Goal: Task Accomplishment & Management: Use online tool/utility

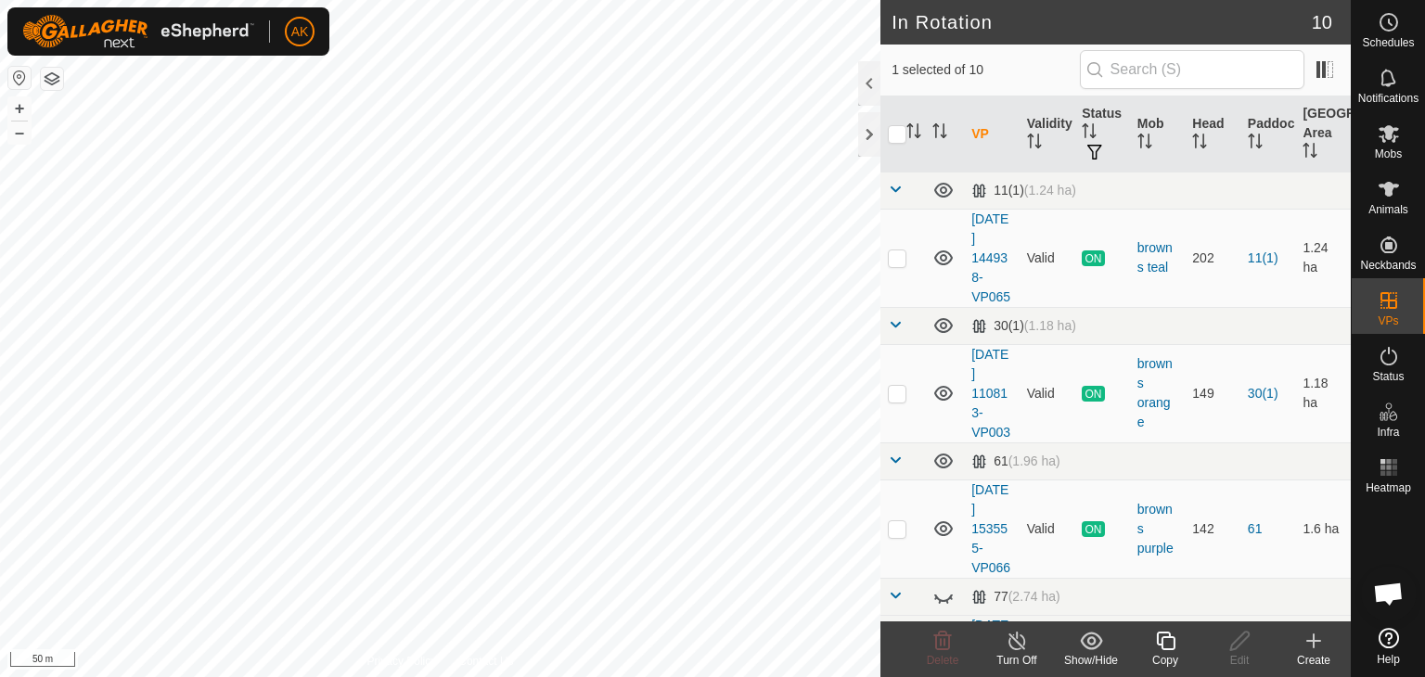
click at [1164, 633] on icon at bounding box center [1165, 641] width 19 height 19
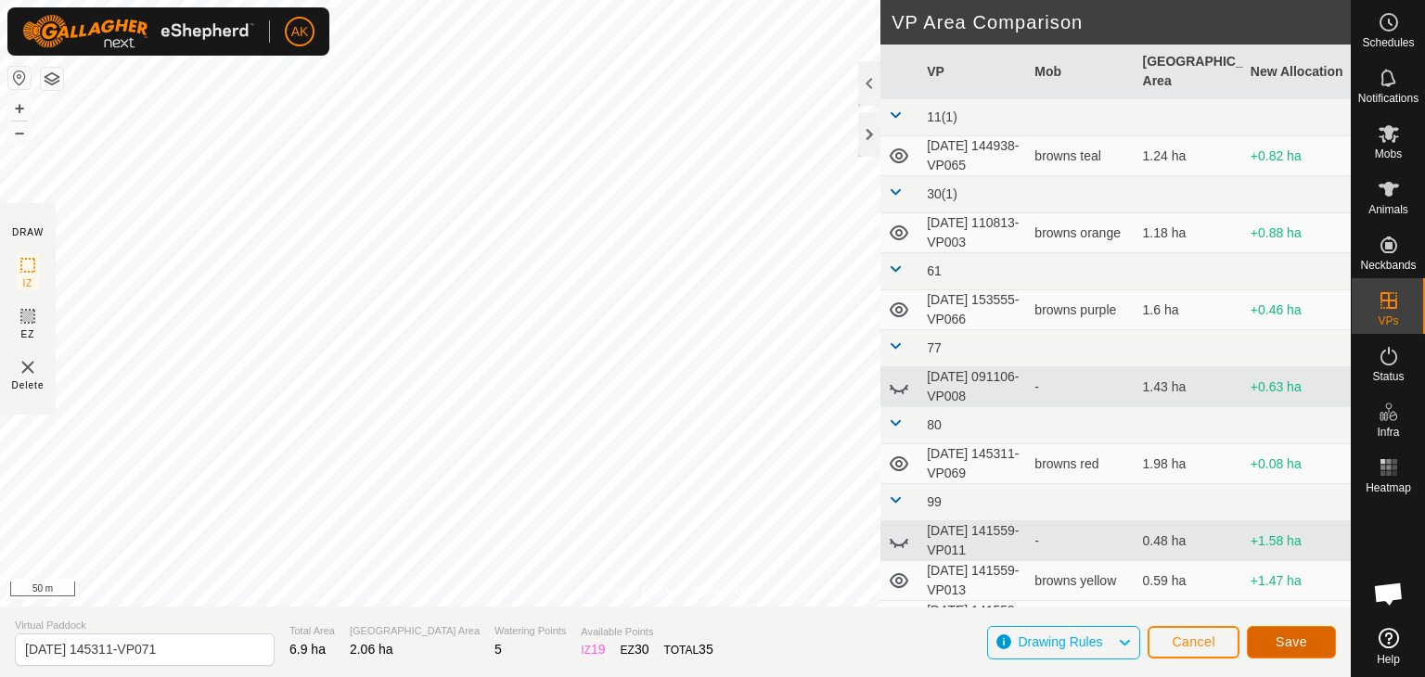
click at [1295, 648] on span "Save" at bounding box center [1291, 641] width 32 height 15
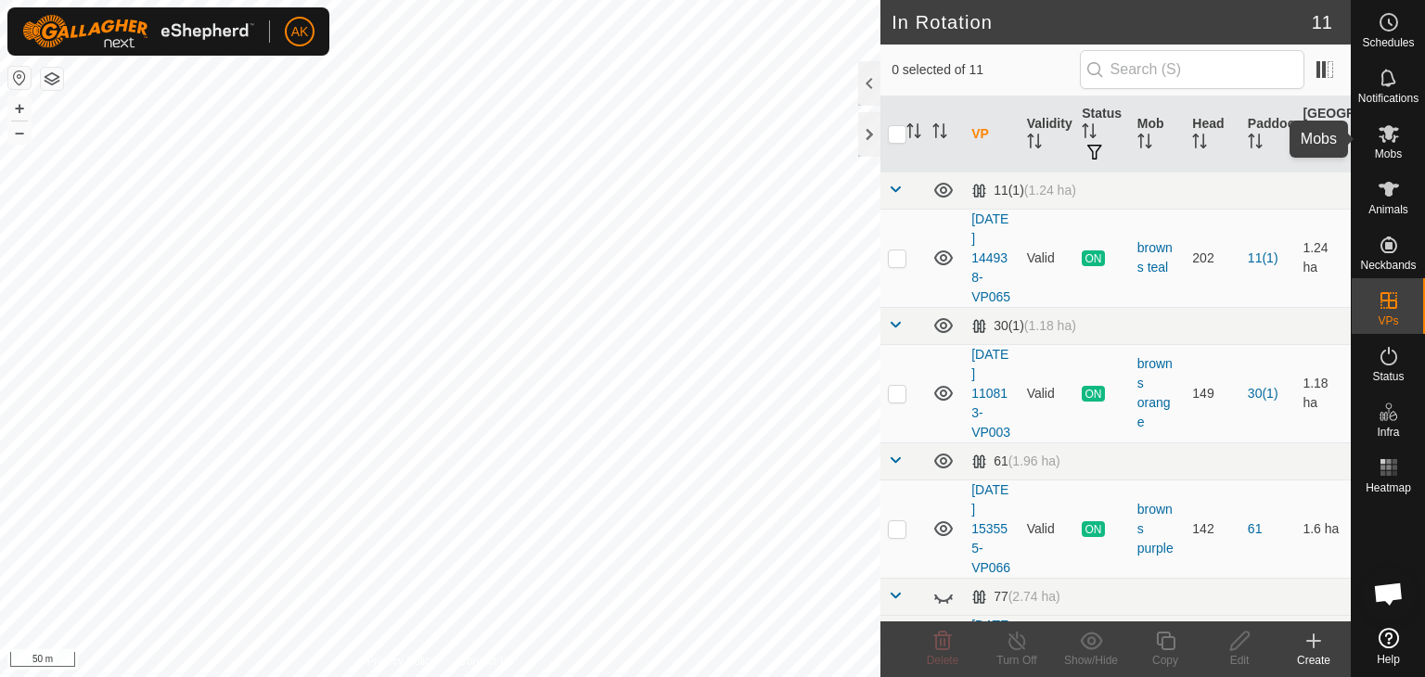
click at [1394, 146] on es-mob-svg-icon at bounding box center [1388, 134] width 33 height 30
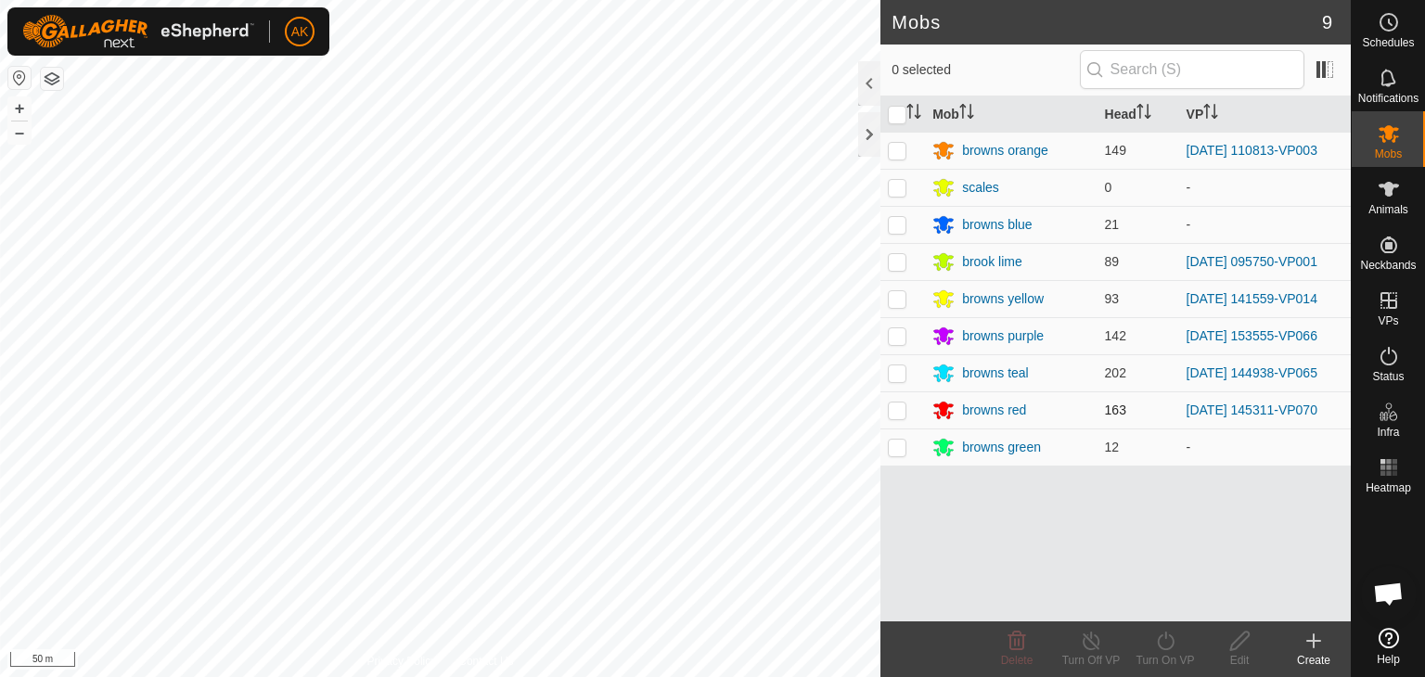
click at [897, 399] on td at bounding box center [902, 409] width 45 height 37
checkbox input "true"
click at [1178, 643] on turn-on-svg-icon at bounding box center [1165, 641] width 74 height 22
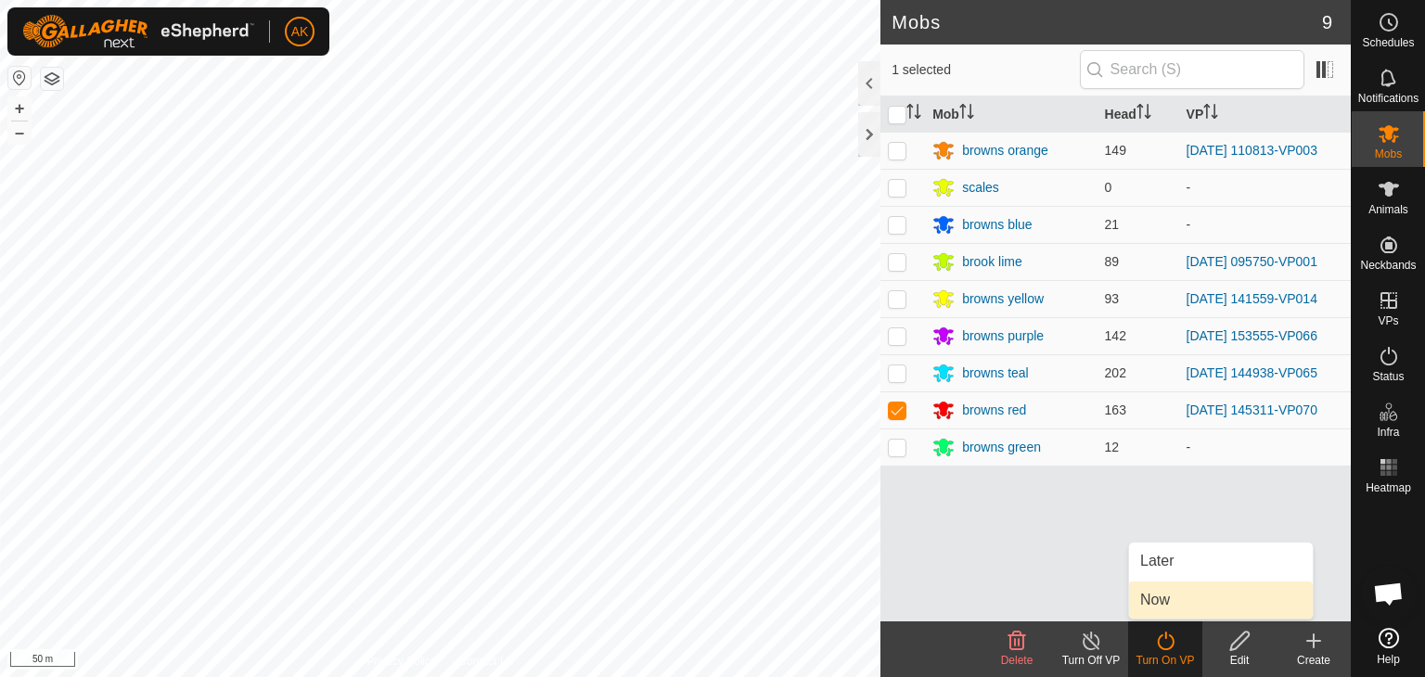
click at [1193, 603] on link "Now" at bounding box center [1221, 600] width 184 height 37
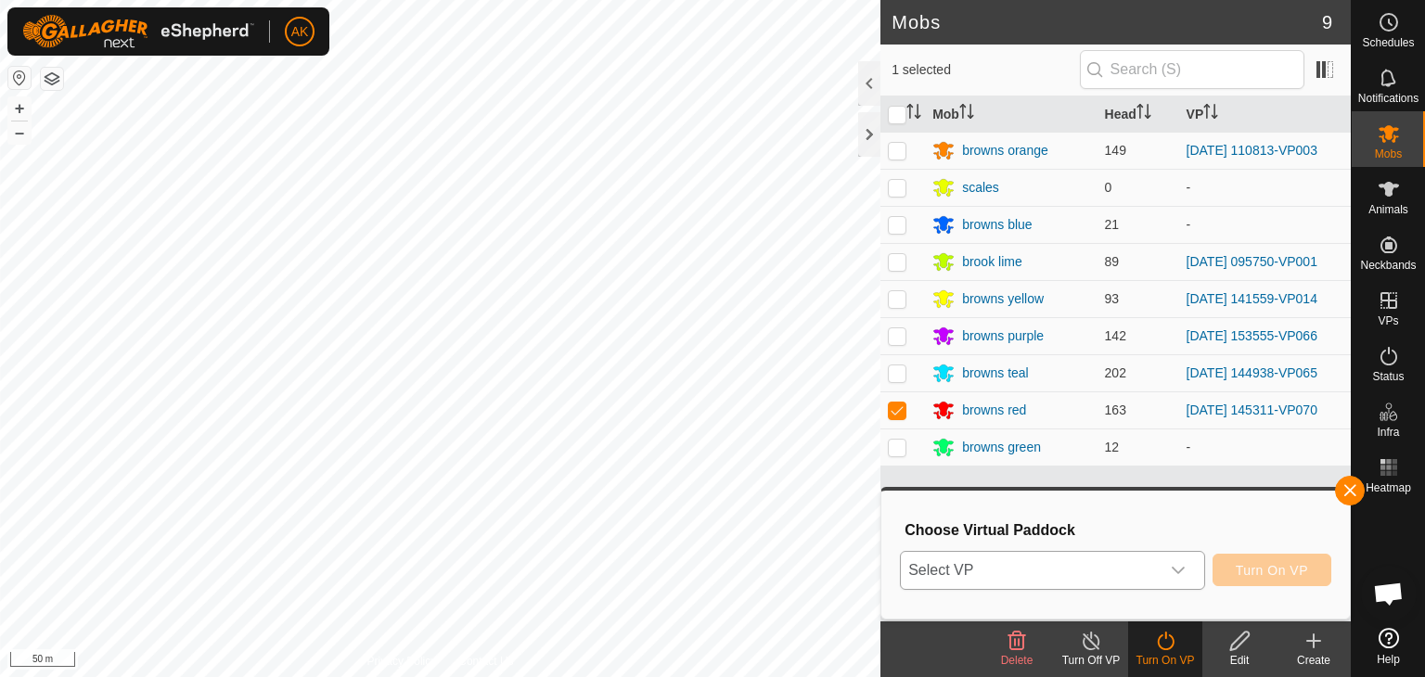
click at [1183, 579] on div "dropdown trigger" at bounding box center [1178, 570] width 37 height 37
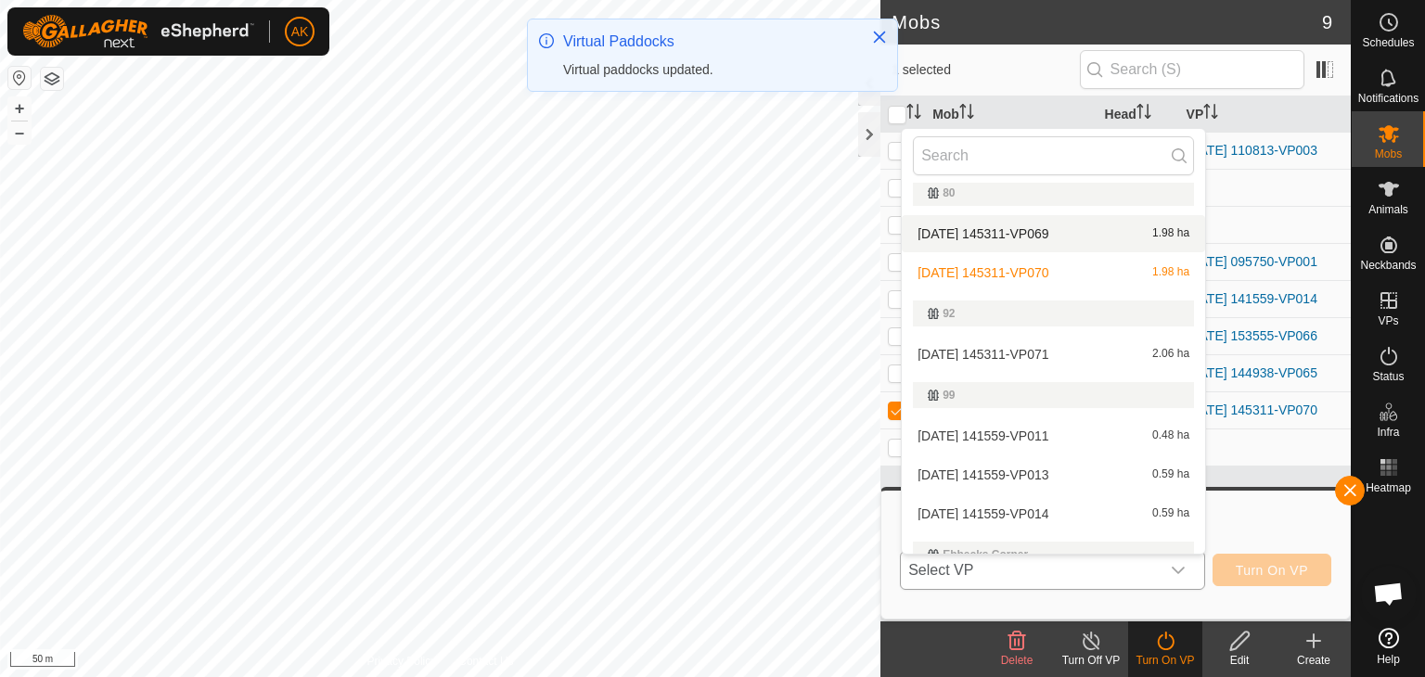
scroll to position [304, 0]
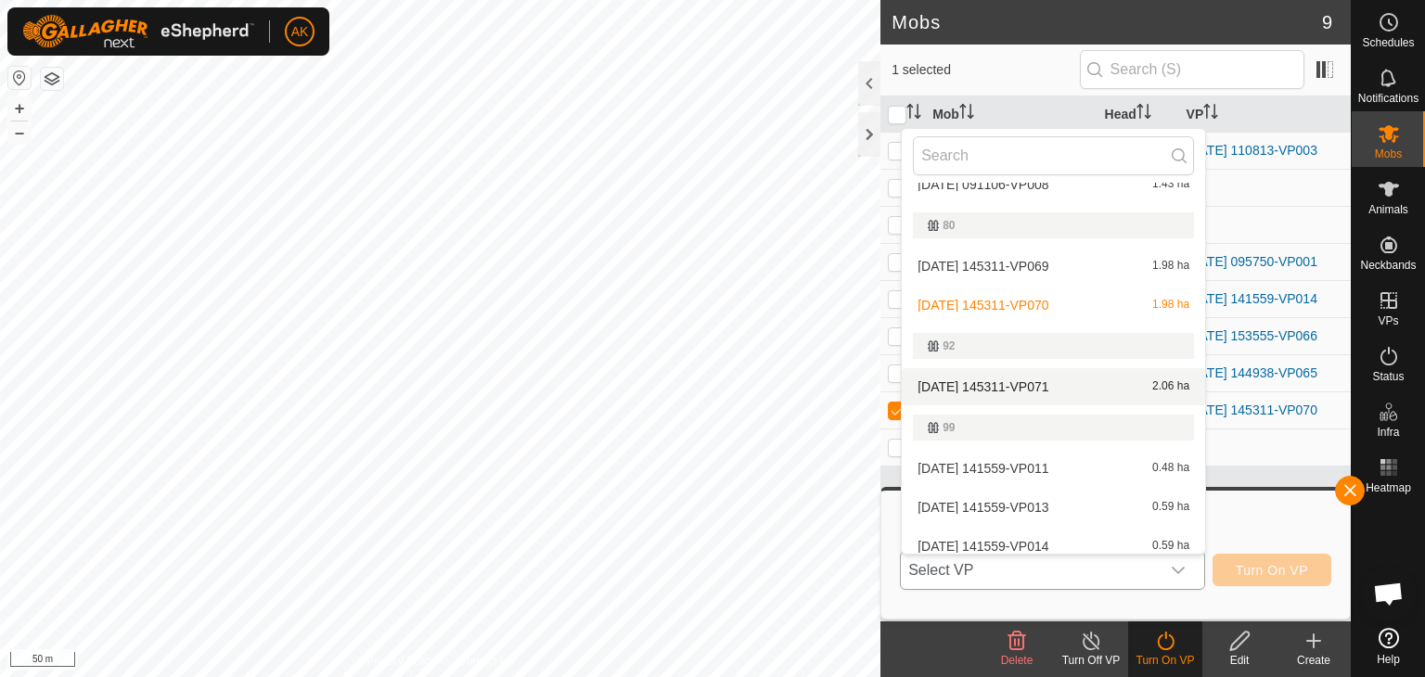
click at [1021, 379] on li "[DATE] 145311-VP071 2.06 ha" at bounding box center [1053, 386] width 303 height 37
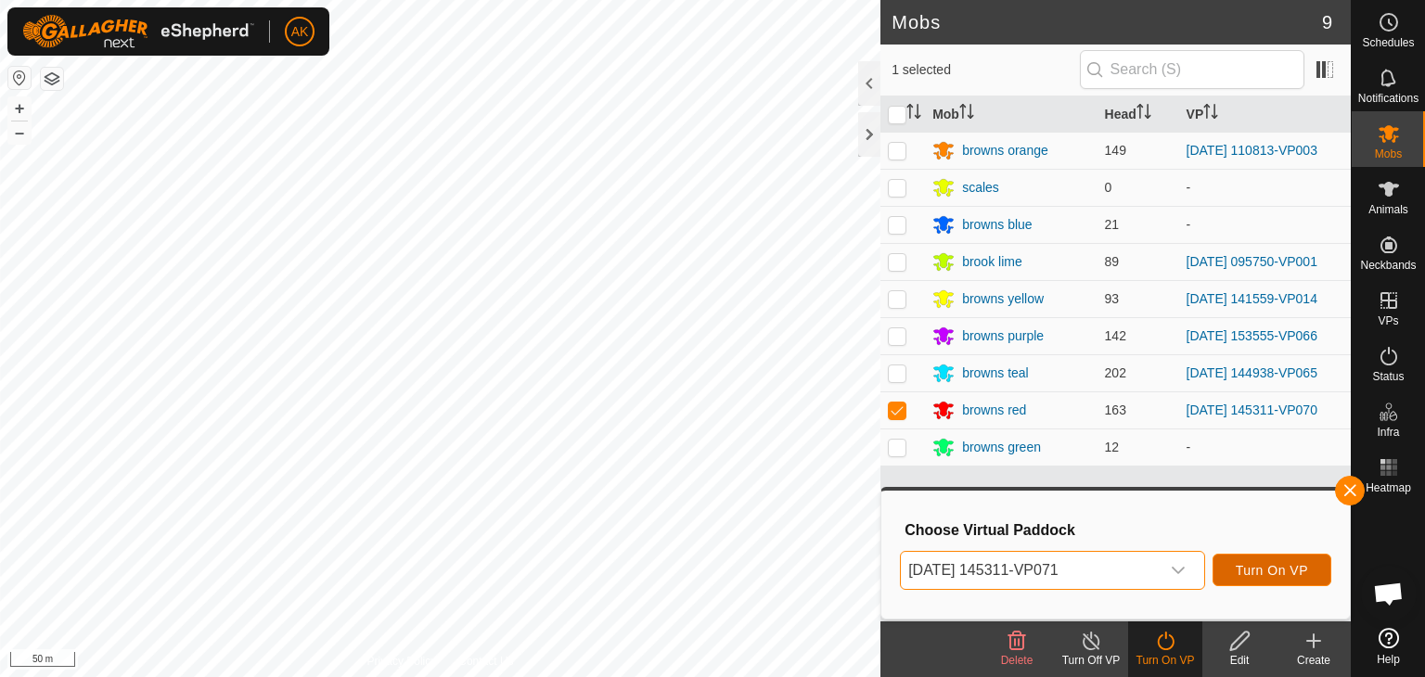
click at [1251, 572] on span "Turn On VP" at bounding box center [1272, 570] width 72 height 15
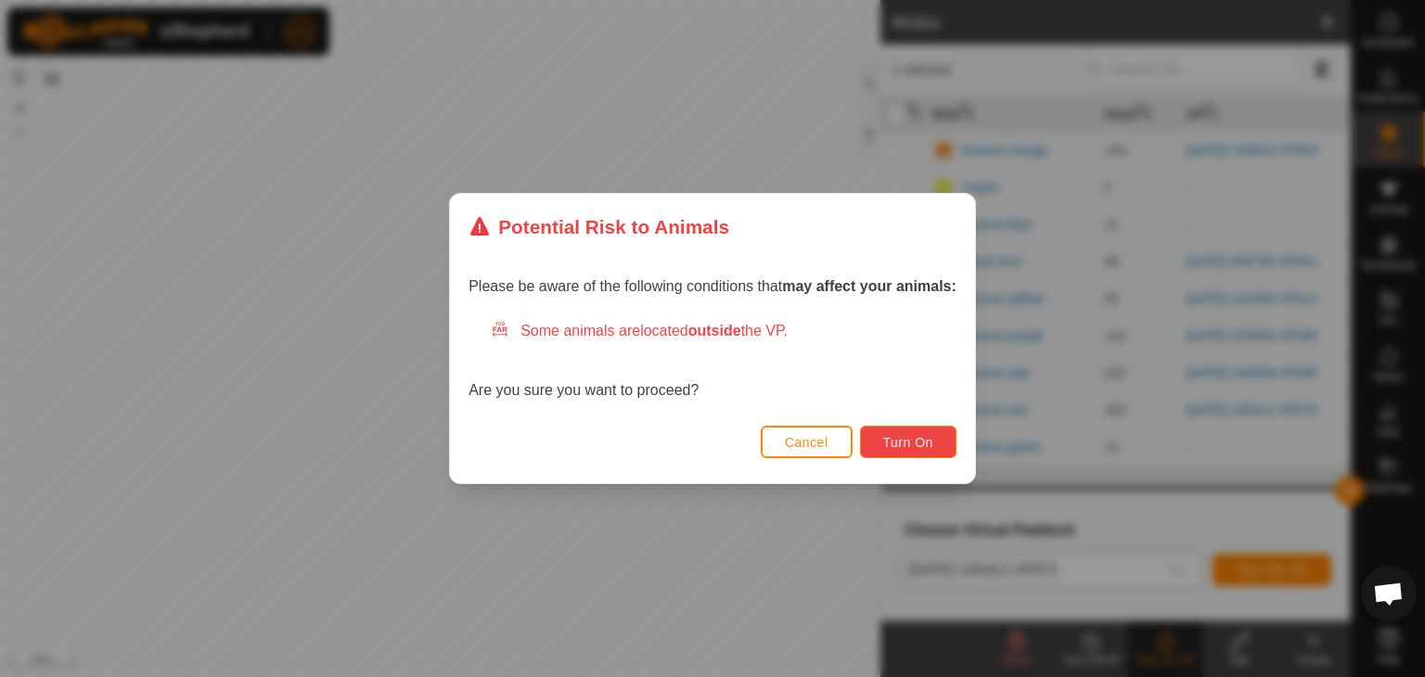
click at [892, 435] on span "Turn On" at bounding box center [908, 442] width 50 height 15
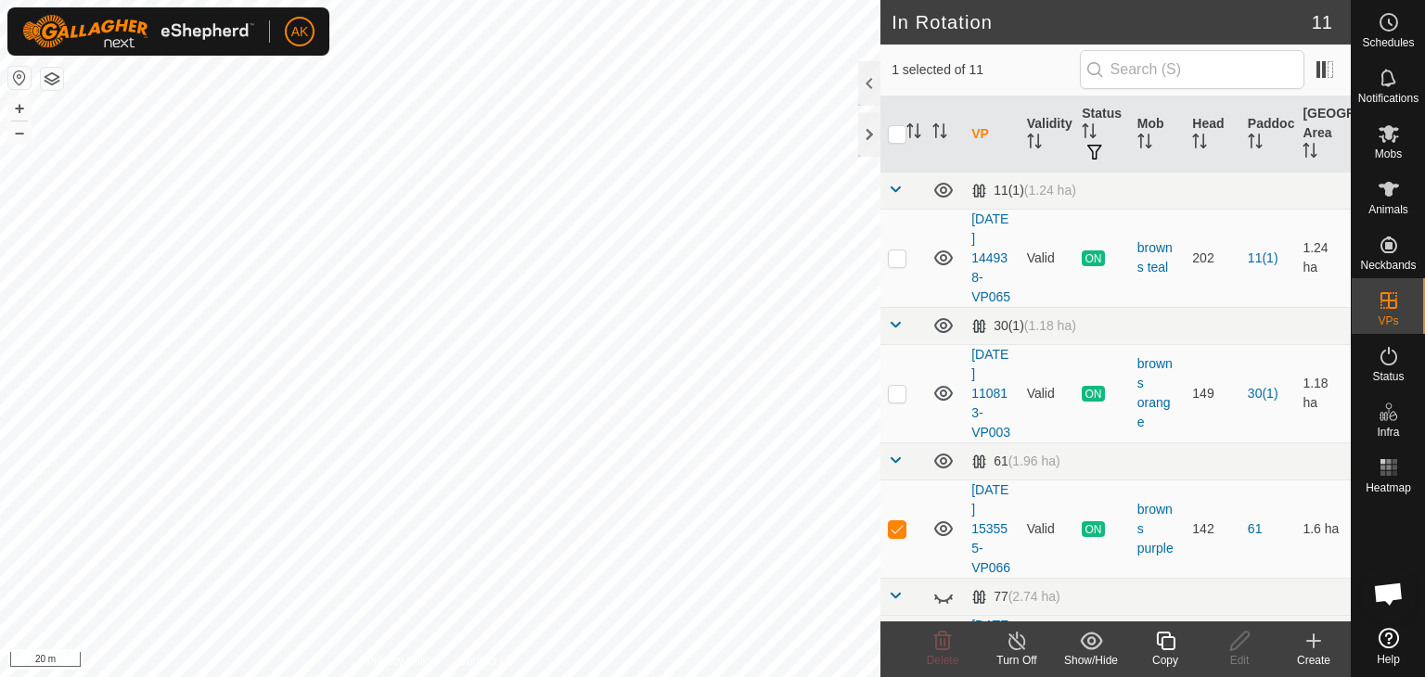
click at [1164, 645] on icon at bounding box center [1165, 641] width 23 height 22
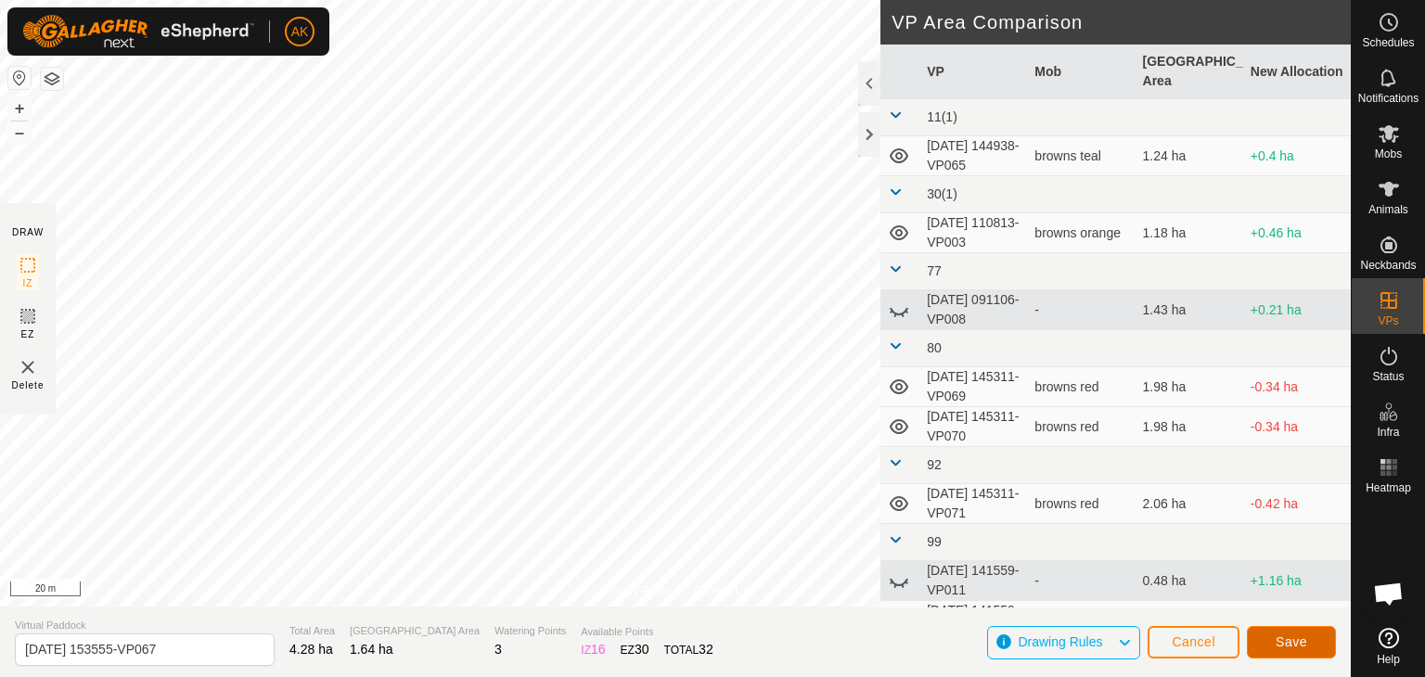
click at [1271, 651] on button "Save" at bounding box center [1291, 642] width 89 height 32
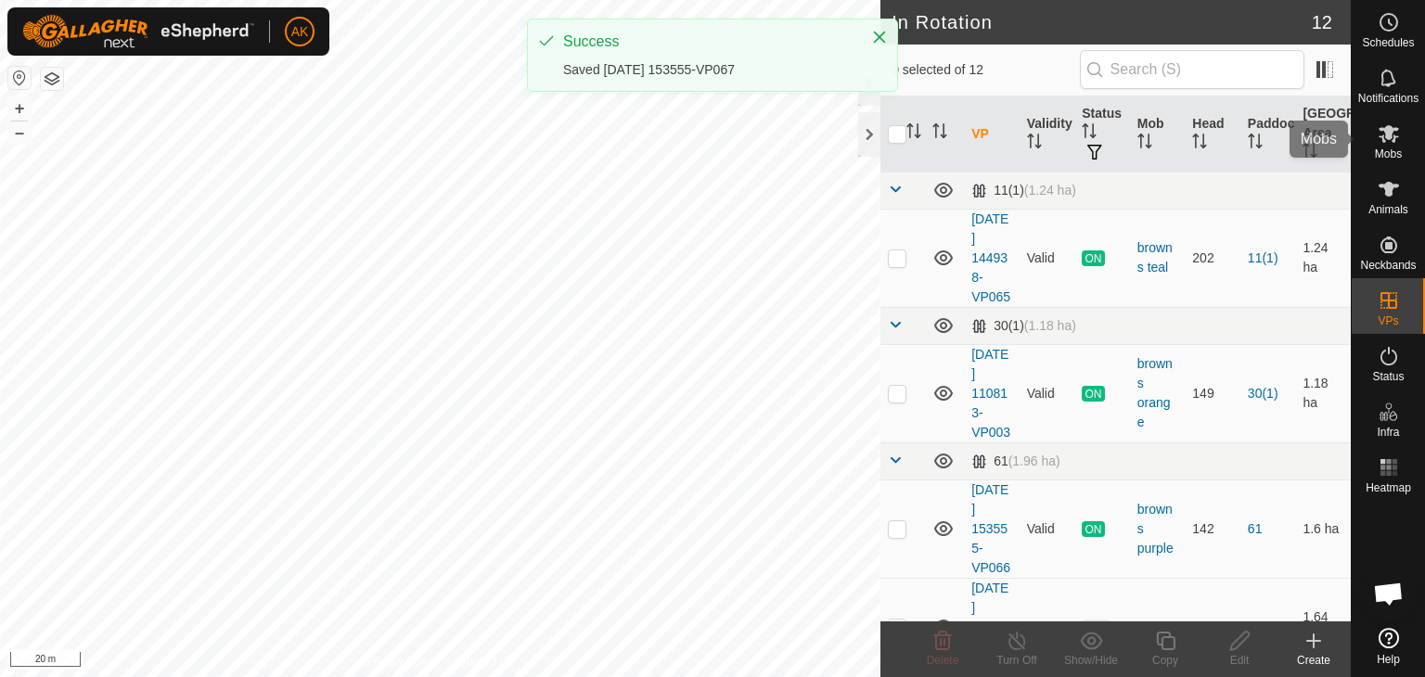
click at [1387, 148] on span "Mobs" at bounding box center [1388, 153] width 27 height 11
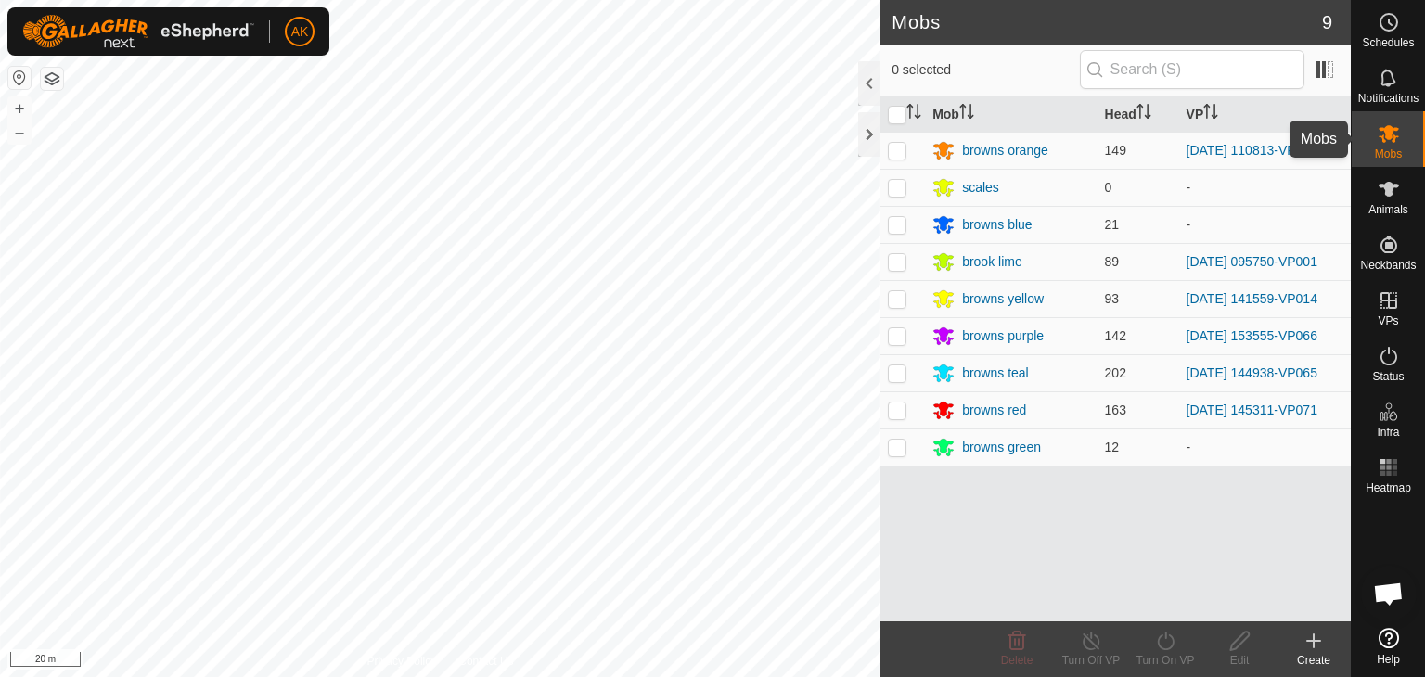
click at [1380, 135] on icon at bounding box center [1388, 133] width 22 height 22
click at [903, 336] on p-checkbox at bounding box center [897, 335] width 19 height 15
checkbox input "true"
click at [1172, 649] on icon at bounding box center [1165, 641] width 23 height 22
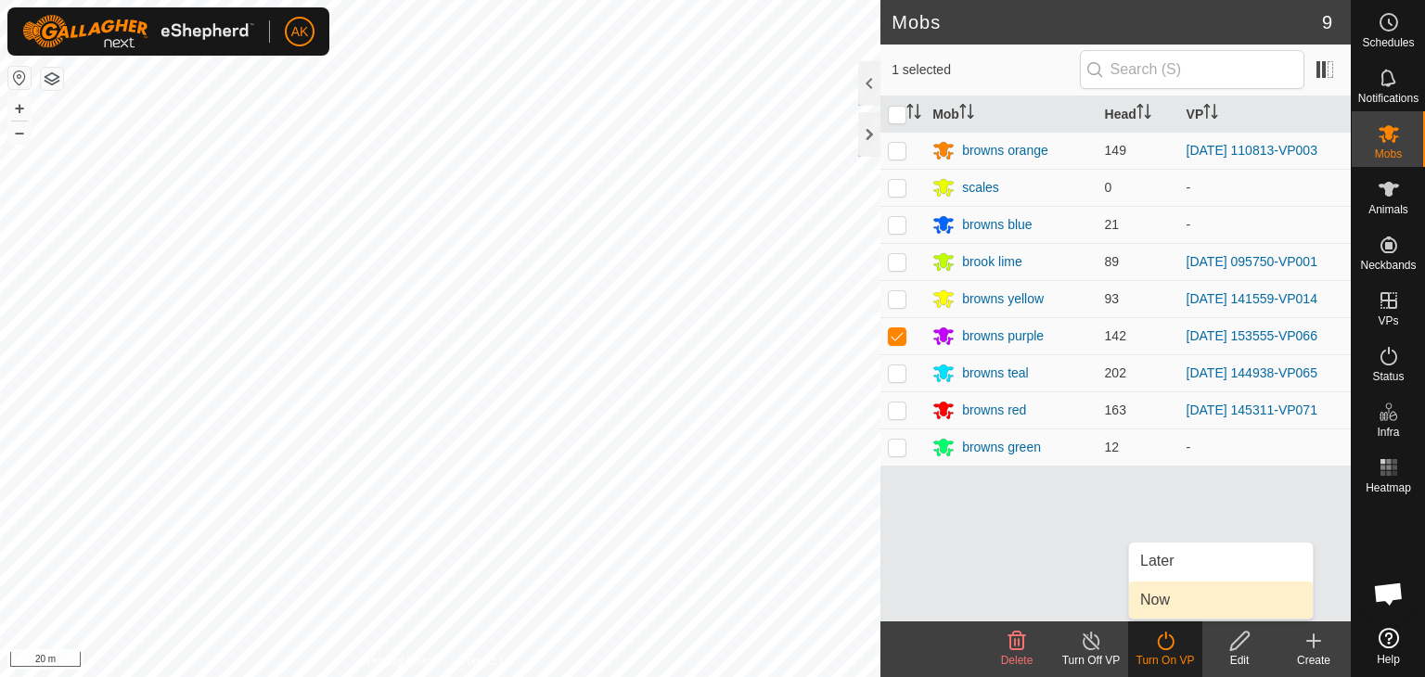
click at [1169, 604] on link "Now" at bounding box center [1221, 600] width 184 height 37
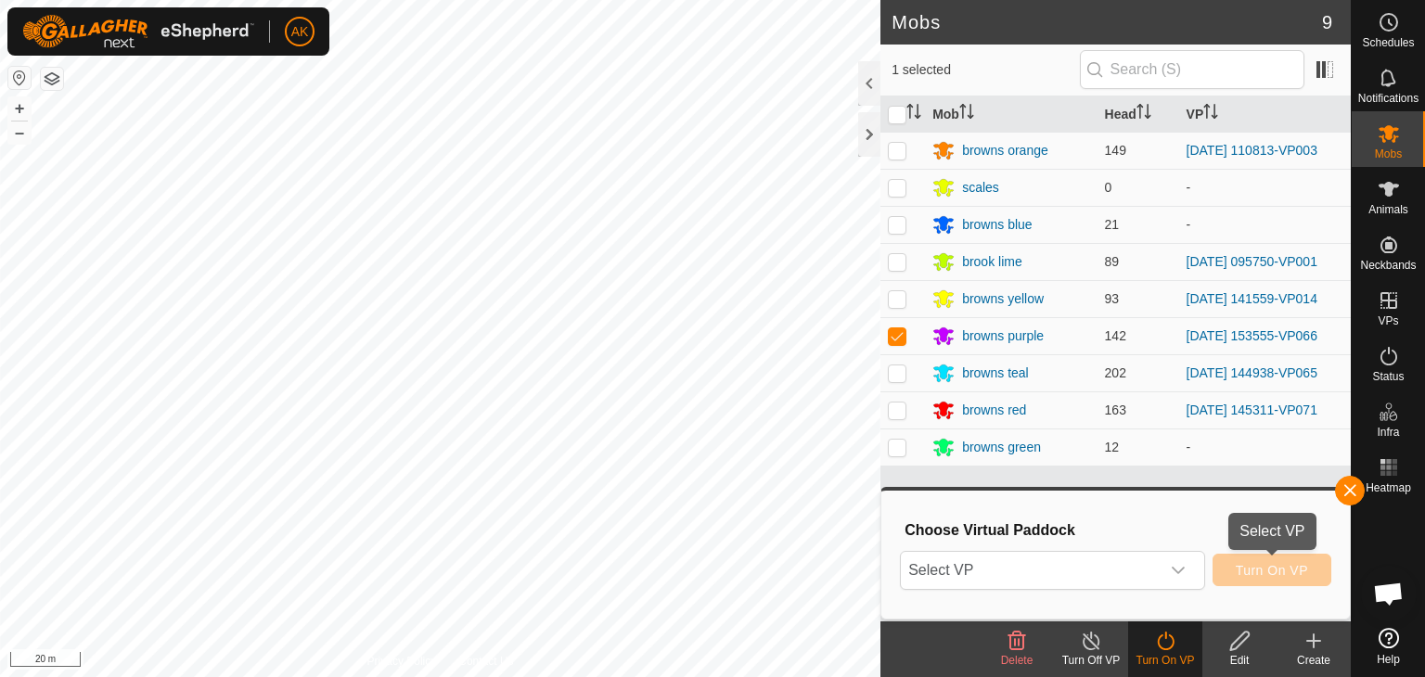
click at [1250, 571] on span "Turn On VP" at bounding box center [1272, 570] width 72 height 15
click at [1385, 135] on icon at bounding box center [1388, 134] width 20 height 18
click at [1028, 570] on span "Select VP" at bounding box center [1030, 570] width 259 height 37
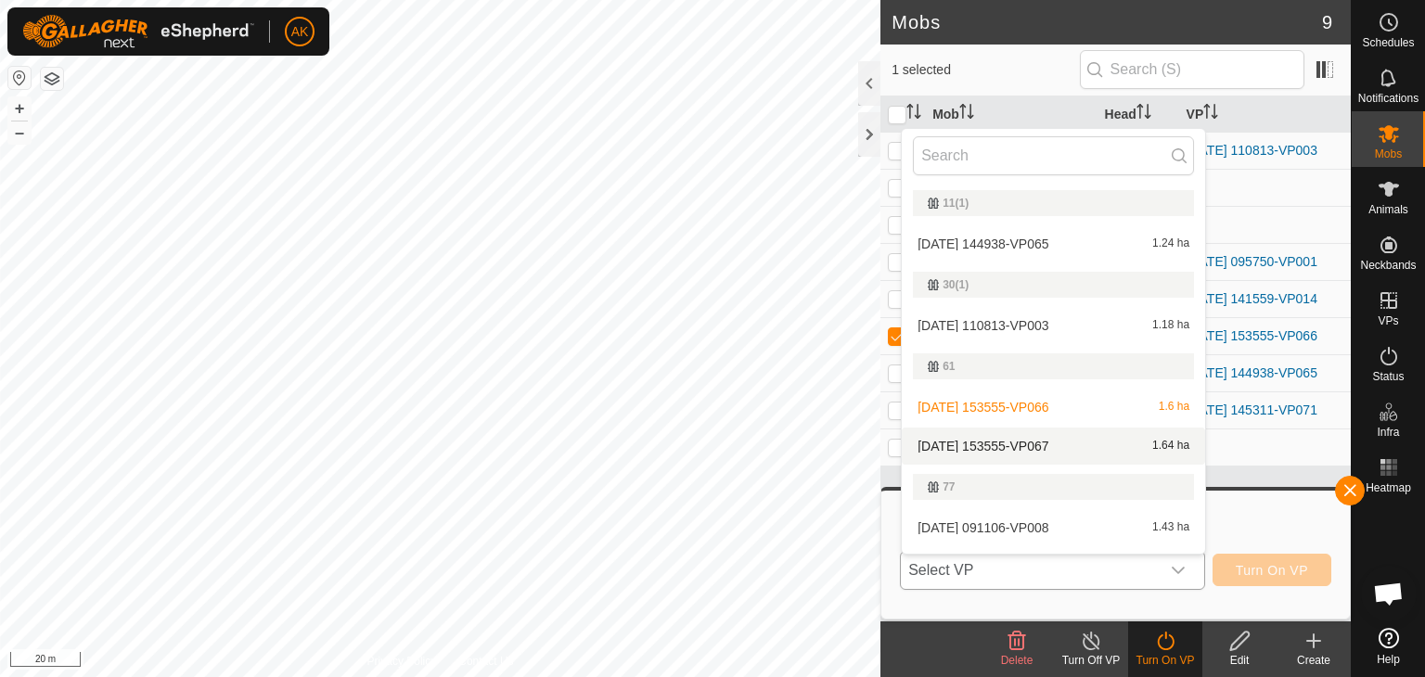
click at [1056, 438] on li "[DATE] 153555-VP067 1.64 ha" at bounding box center [1053, 446] width 303 height 37
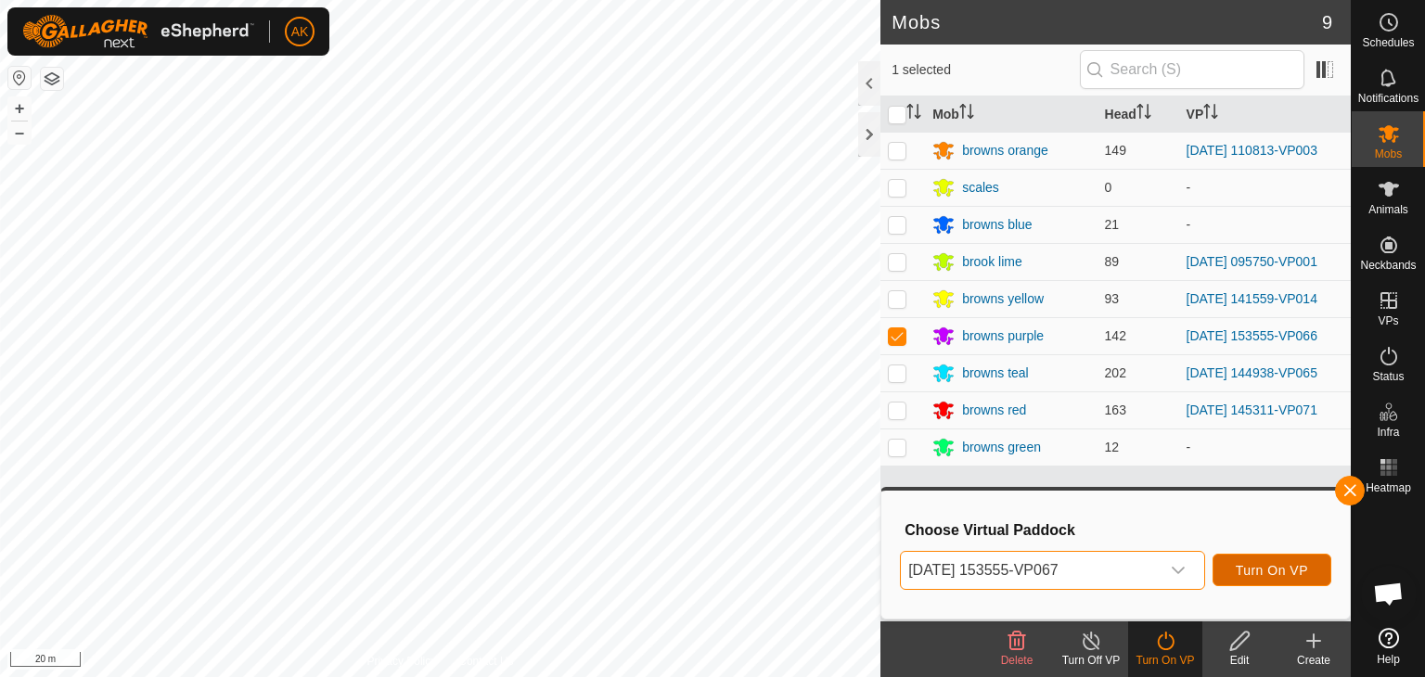
click at [1301, 577] on span "Turn On VP" at bounding box center [1272, 570] width 72 height 15
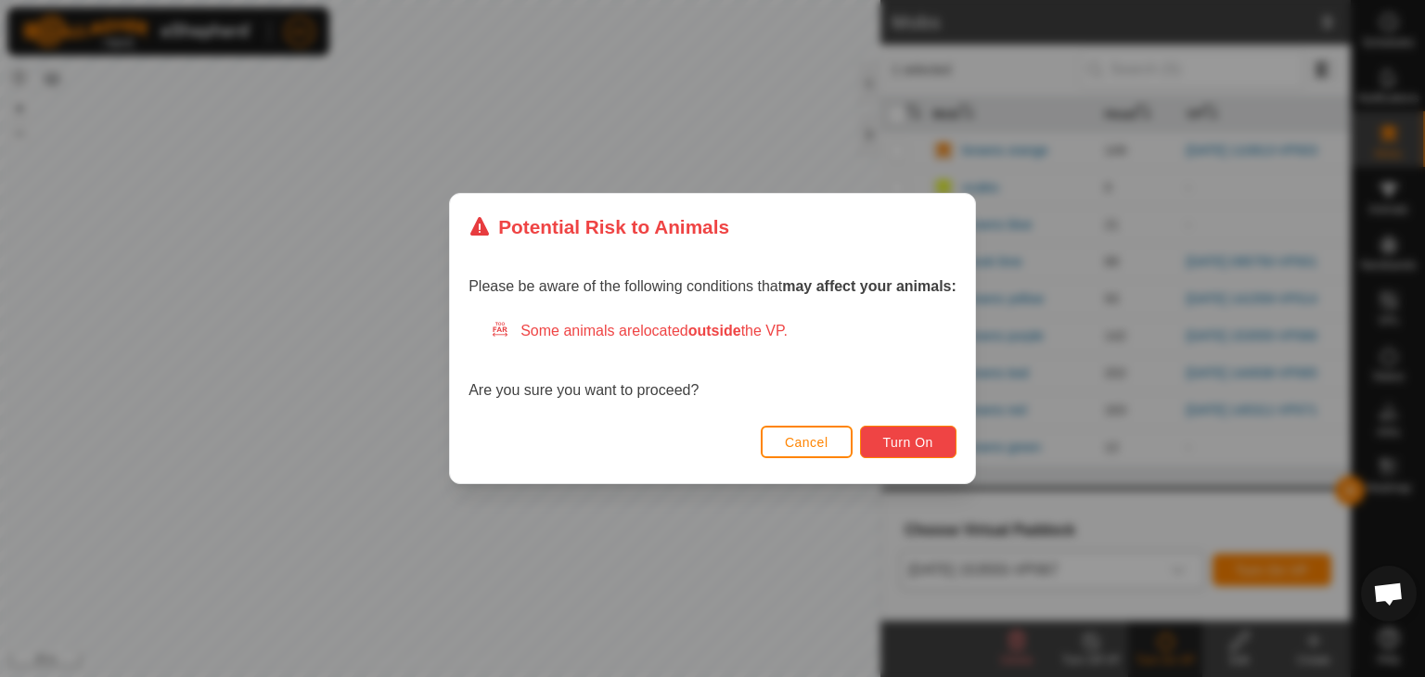
click at [902, 446] on span "Turn On" at bounding box center [908, 442] width 50 height 15
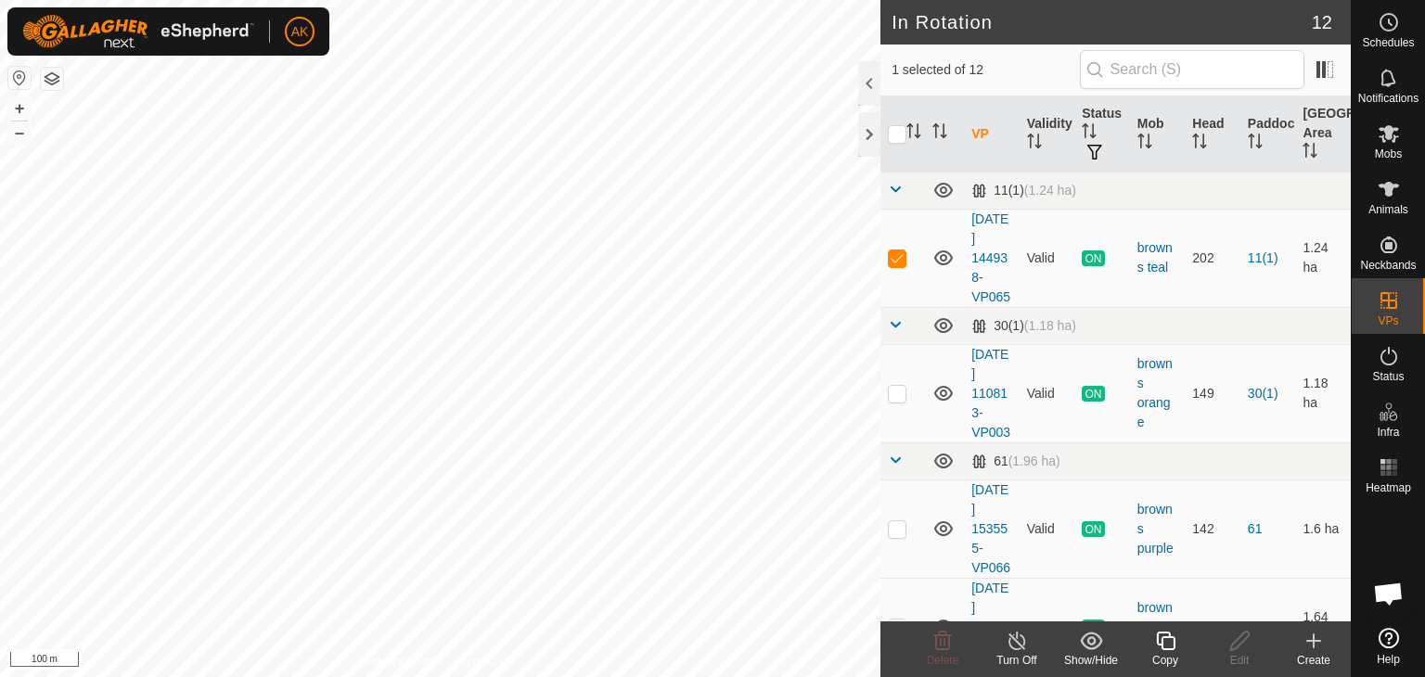
click at [1157, 638] on icon at bounding box center [1165, 641] width 19 height 19
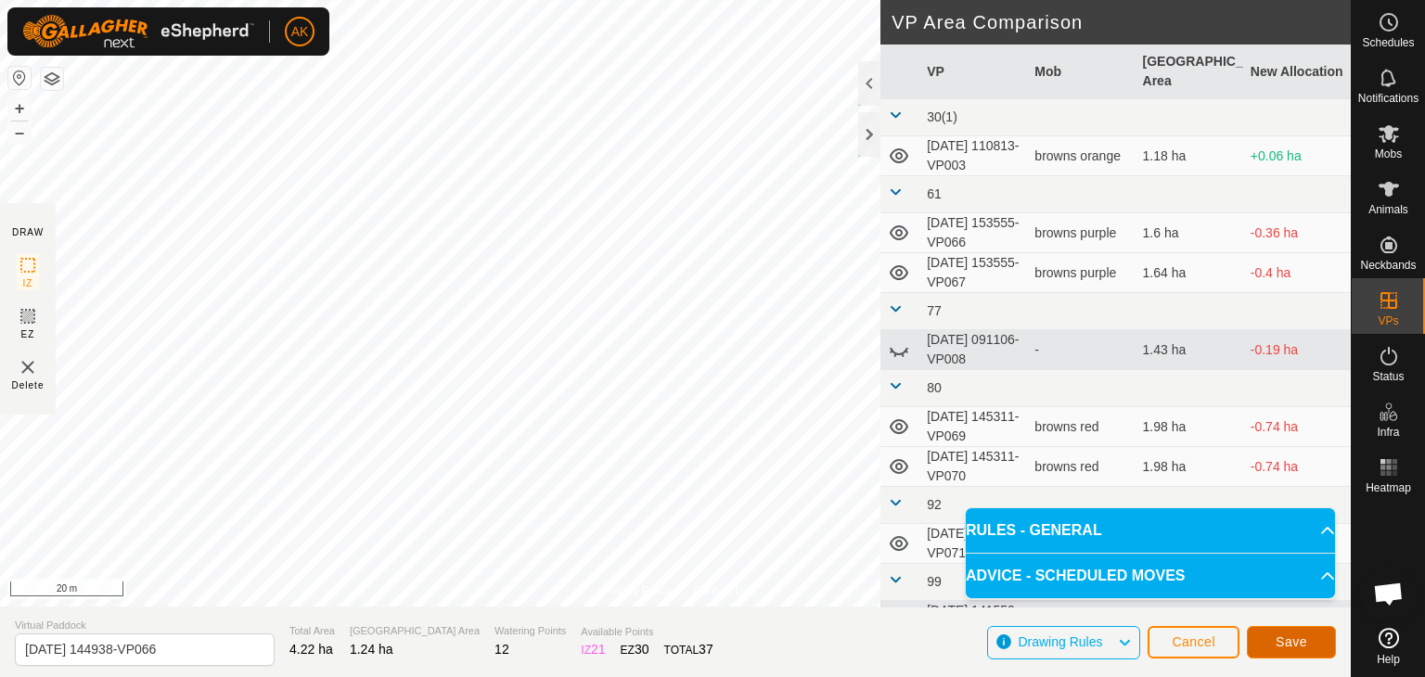
click at [1283, 632] on button "Save" at bounding box center [1291, 642] width 89 height 32
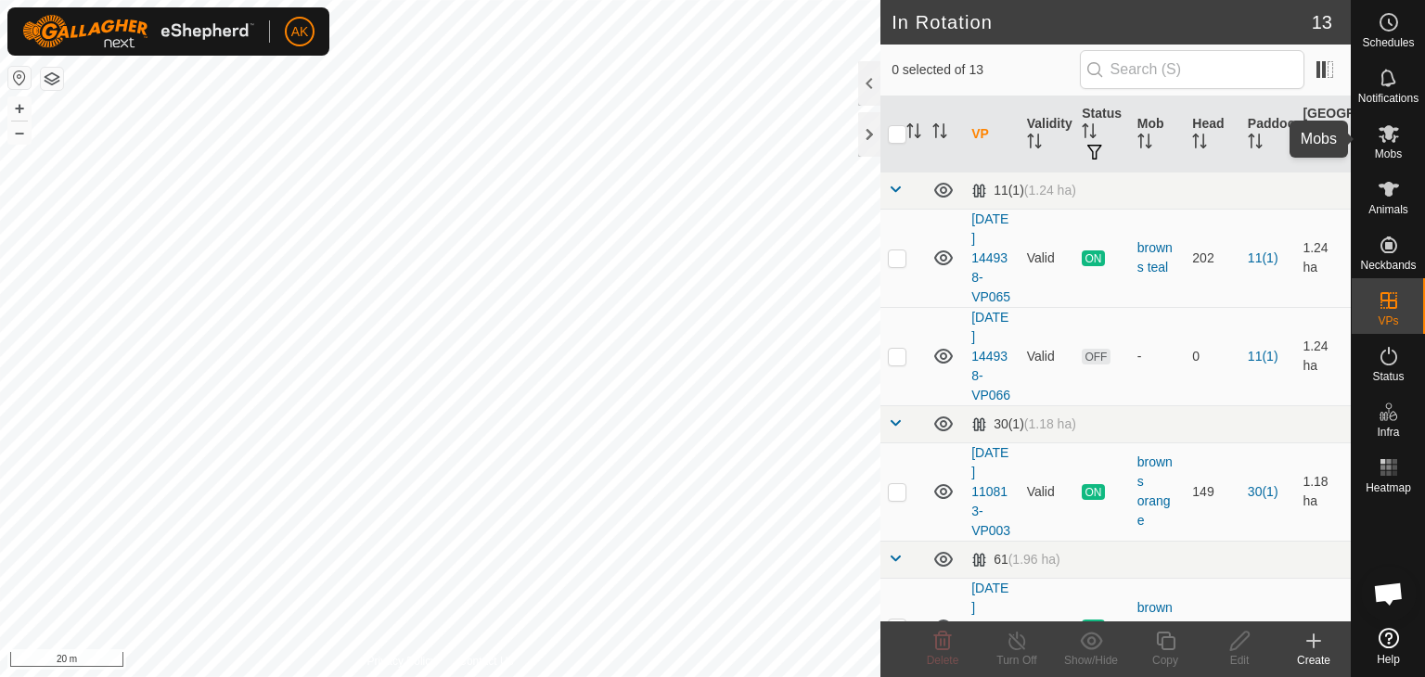
click at [1385, 149] on span "Mobs" at bounding box center [1388, 153] width 27 height 11
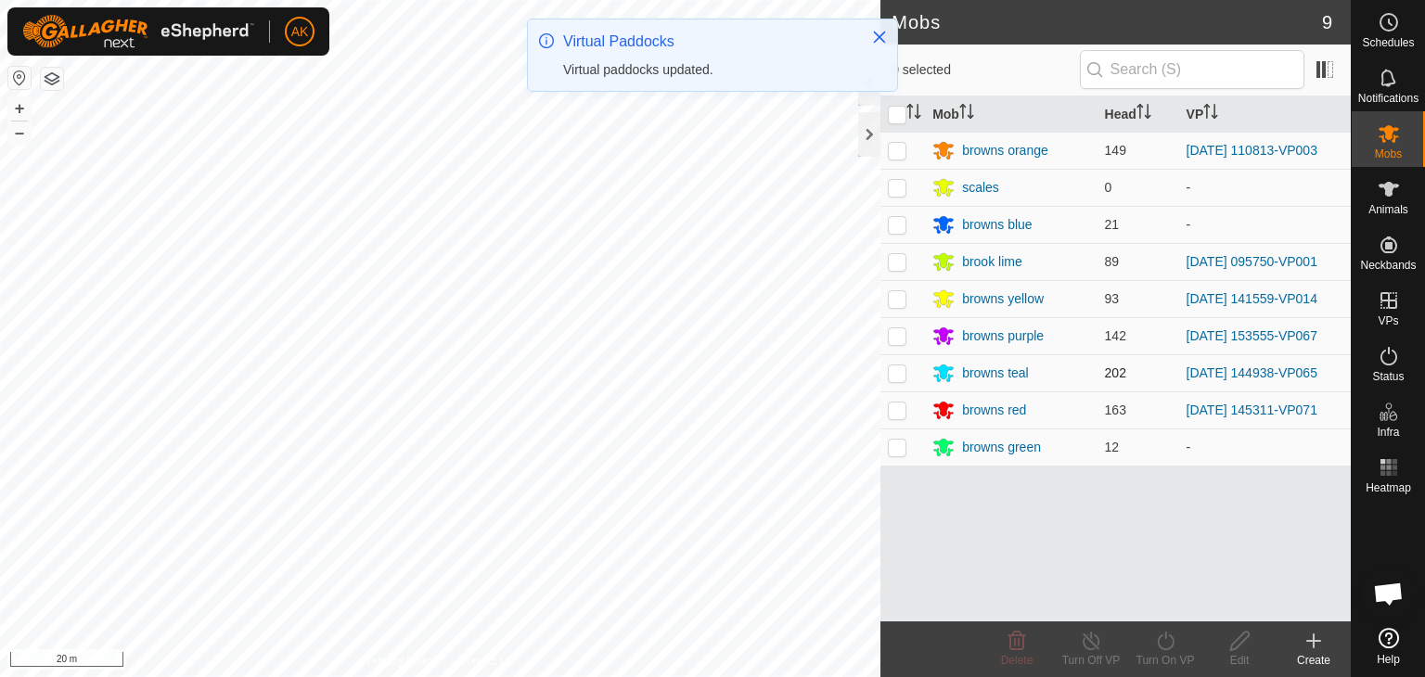
click at [901, 369] on p-checkbox at bounding box center [897, 372] width 19 height 15
checkbox input "true"
click at [1170, 644] on icon at bounding box center [1165, 641] width 23 height 22
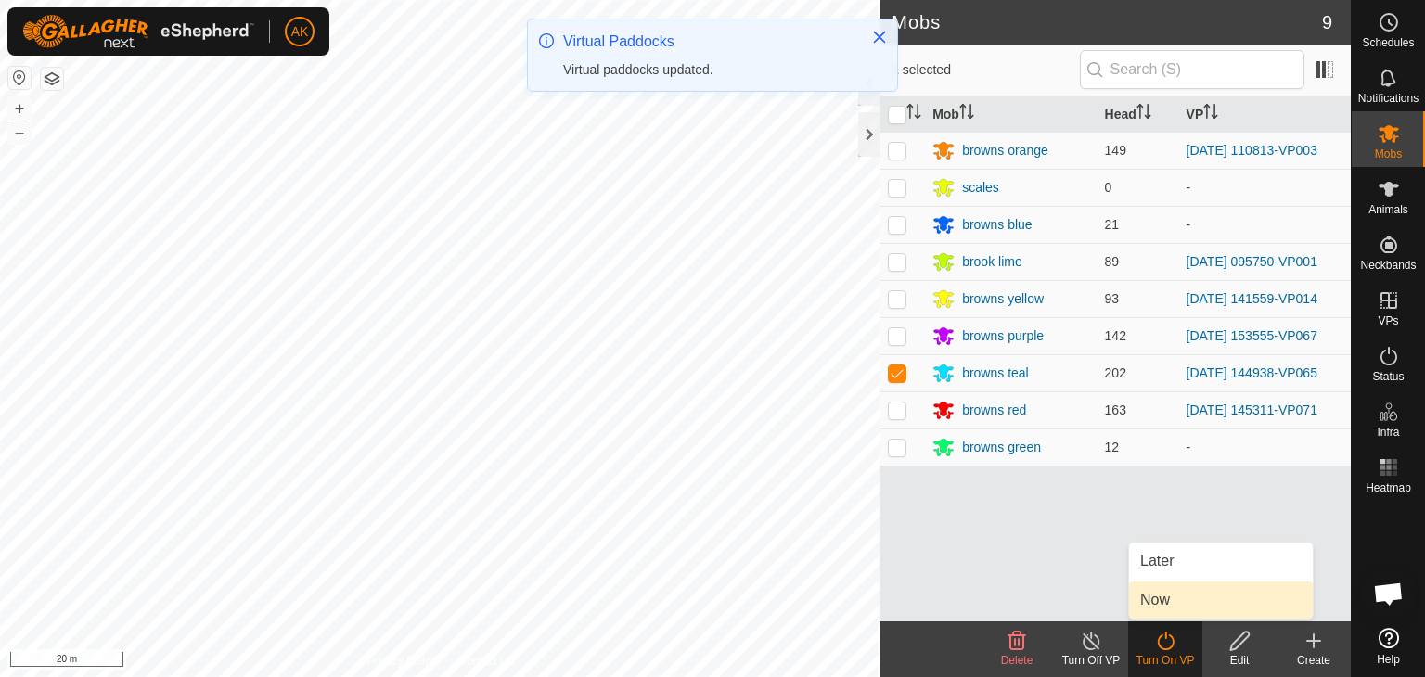
click at [1168, 606] on link "Now" at bounding box center [1221, 600] width 184 height 37
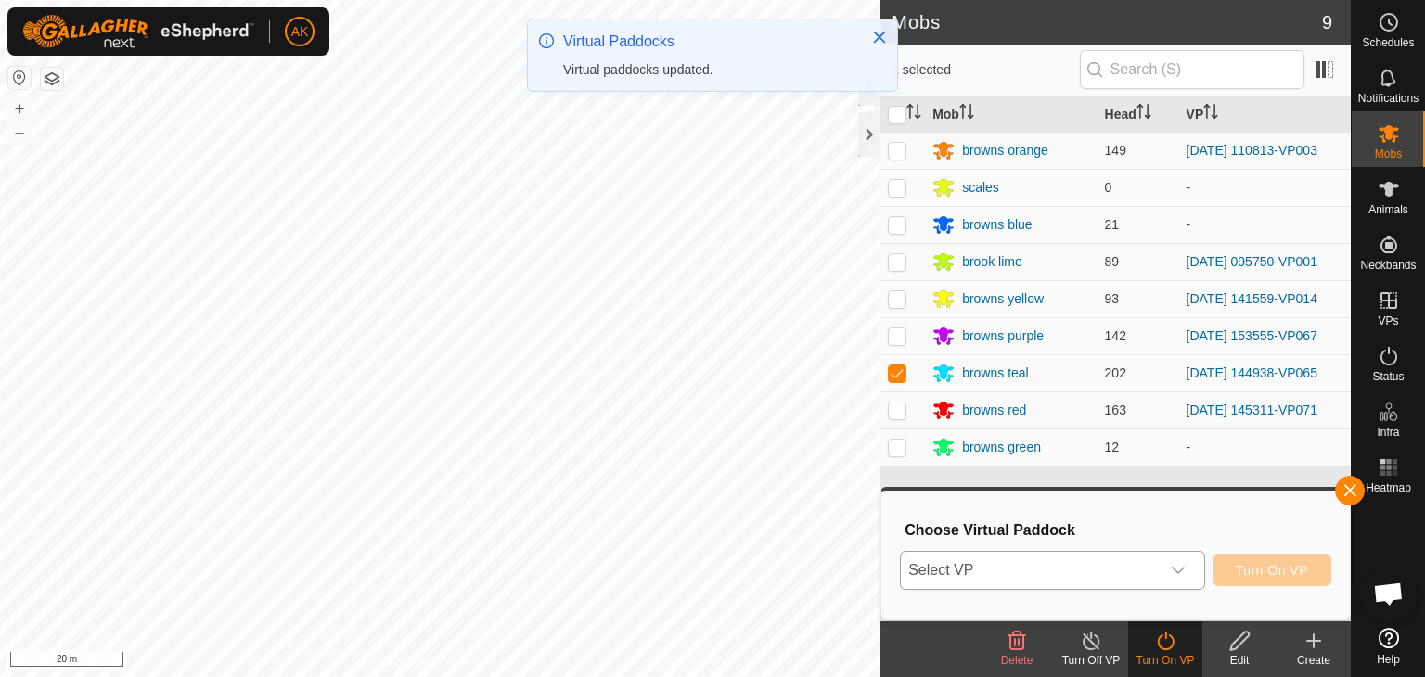
click at [1121, 569] on span "Select VP" at bounding box center [1030, 570] width 259 height 37
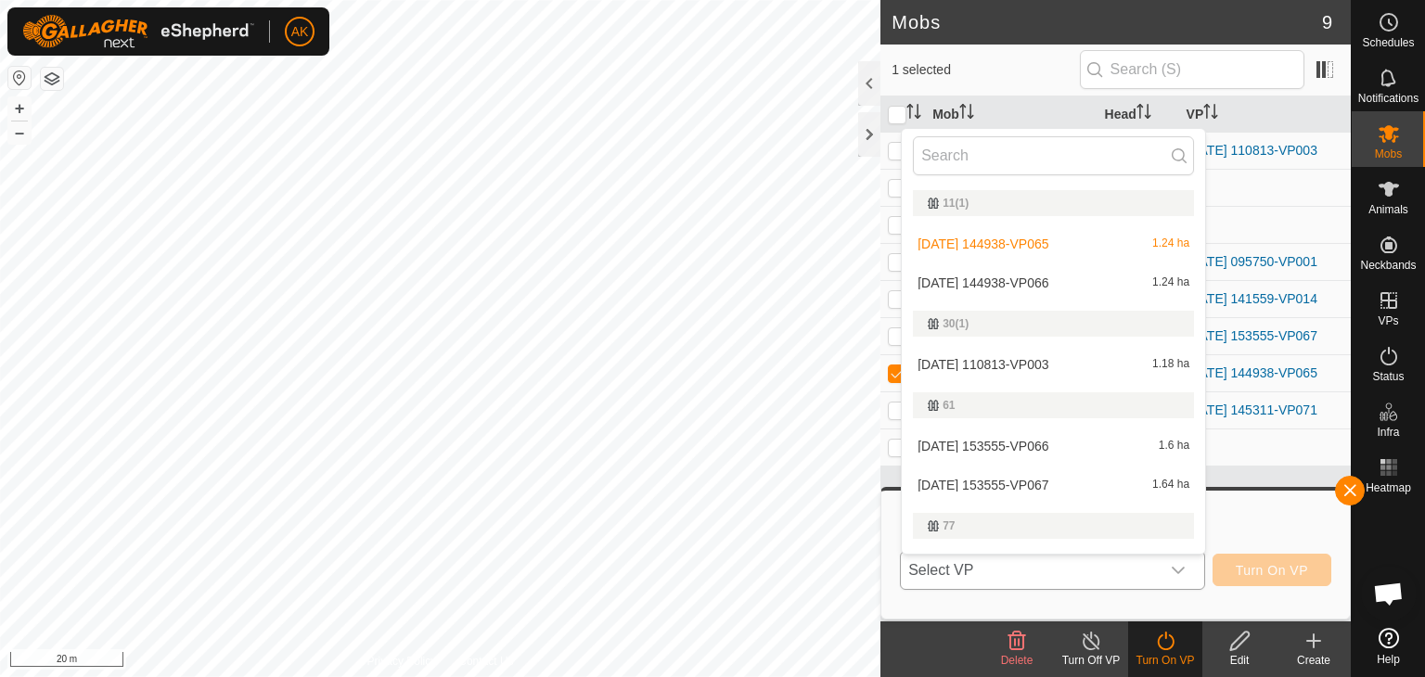
scroll to position [32, 0]
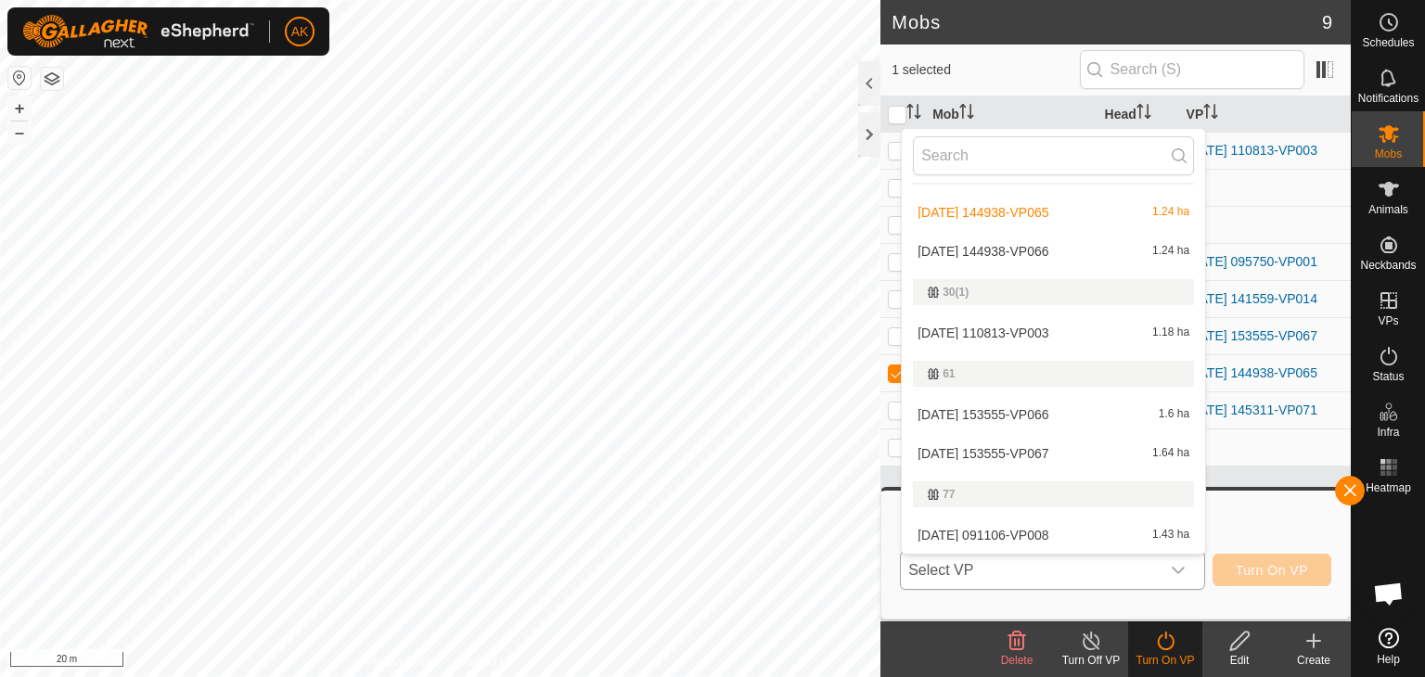
click at [1042, 246] on li "[DATE] 144938-VP066 1.24 ha" at bounding box center [1053, 251] width 303 height 37
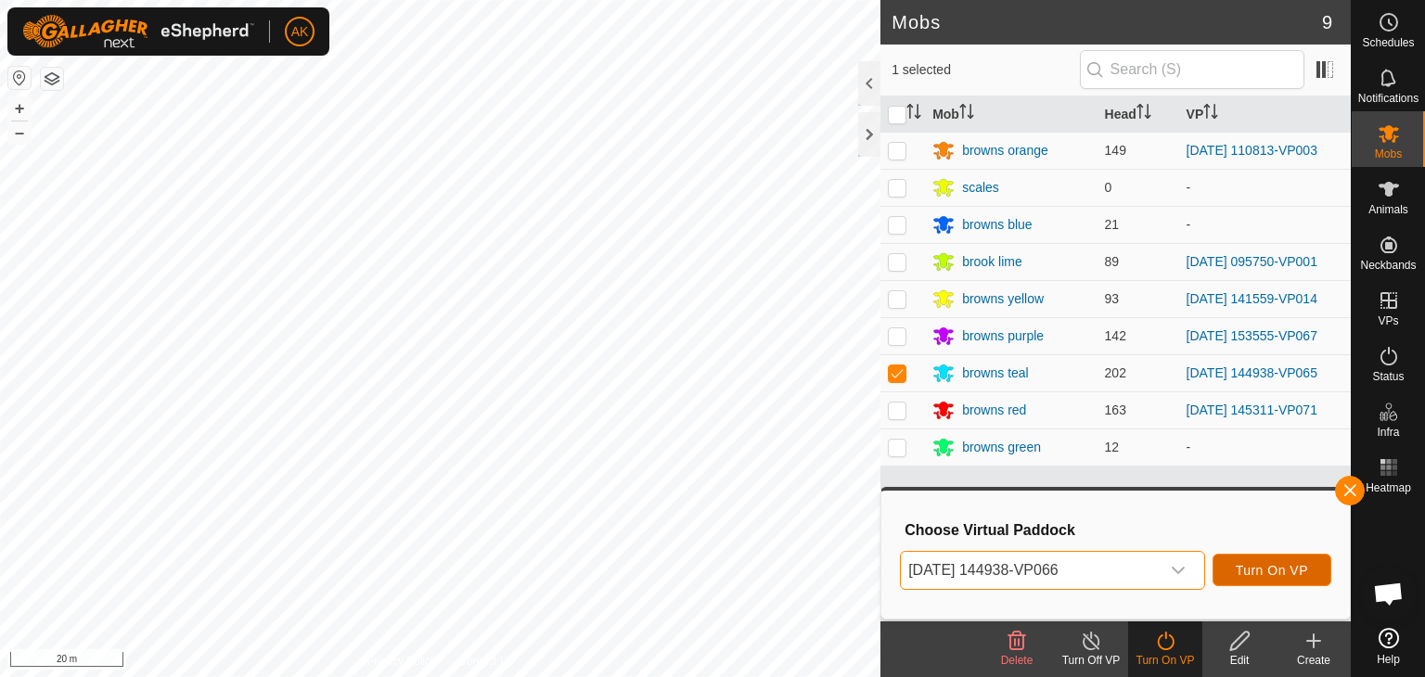
click at [1278, 569] on span "Turn On VP" at bounding box center [1272, 570] width 72 height 15
